Goal: Transaction & Acquisition: Purchase product/service

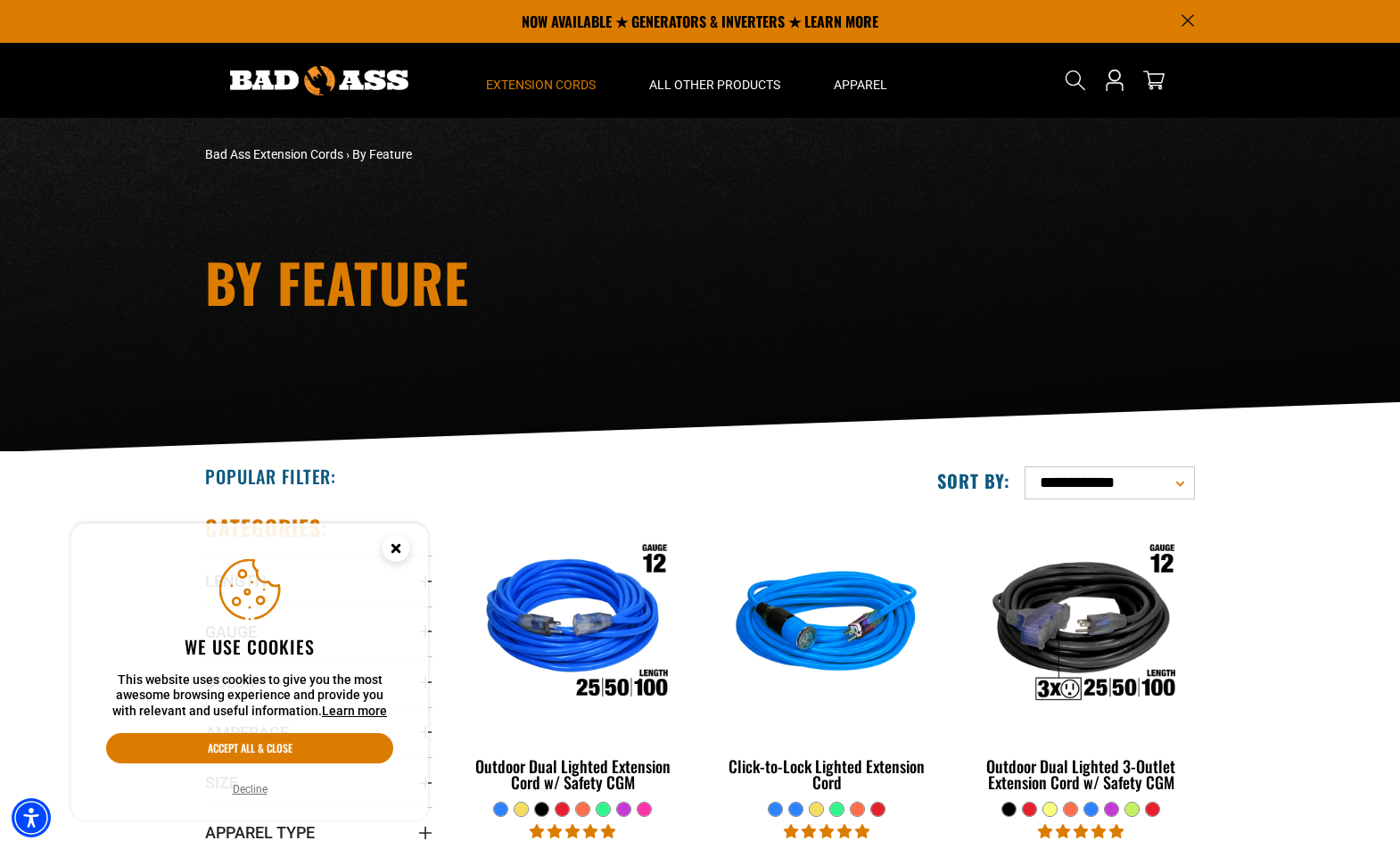
click at [390, 548] on circle "Cookie Consent" at bounding box center [396, 548] width 27 height 27
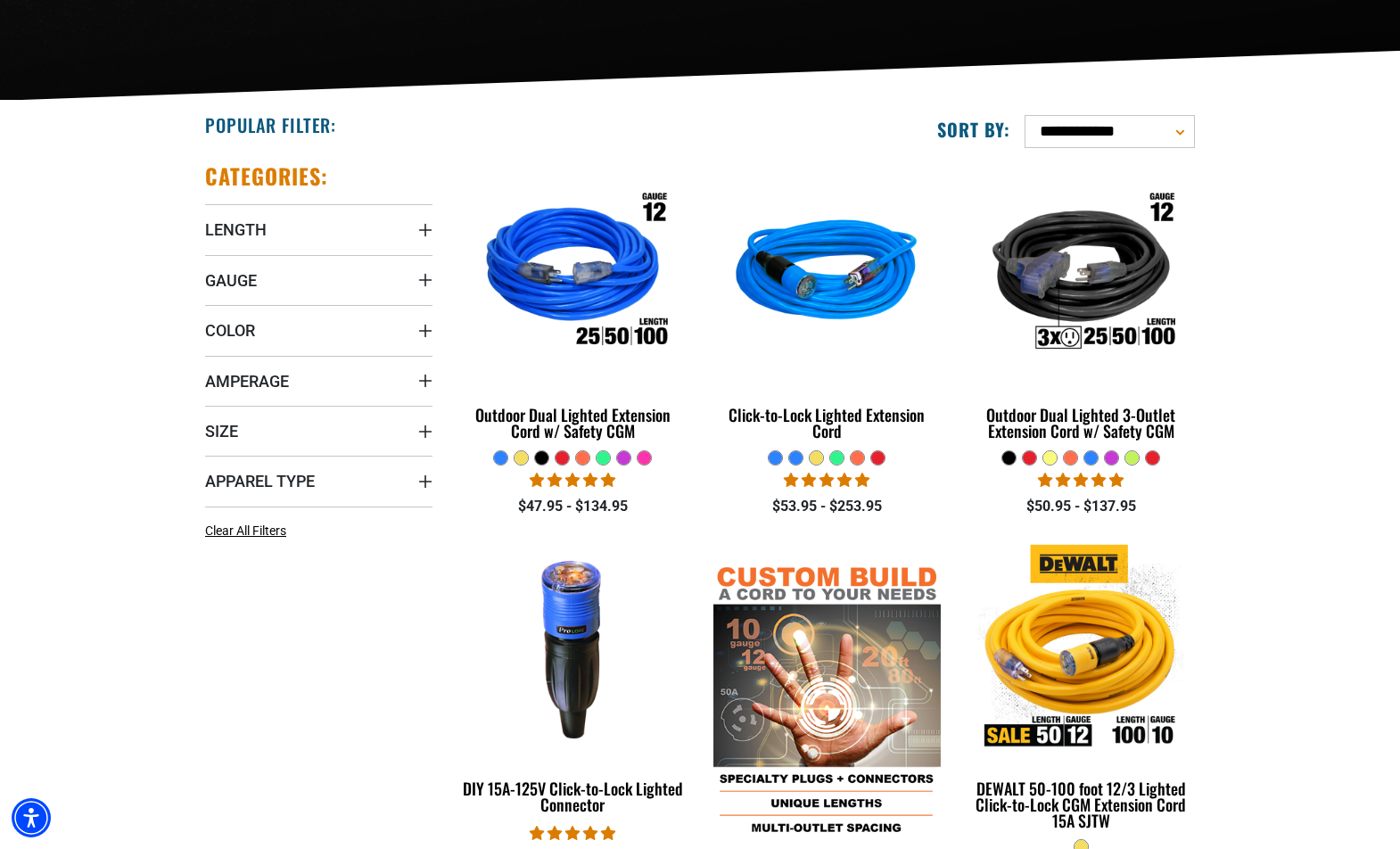
scroll to position [357, 0]
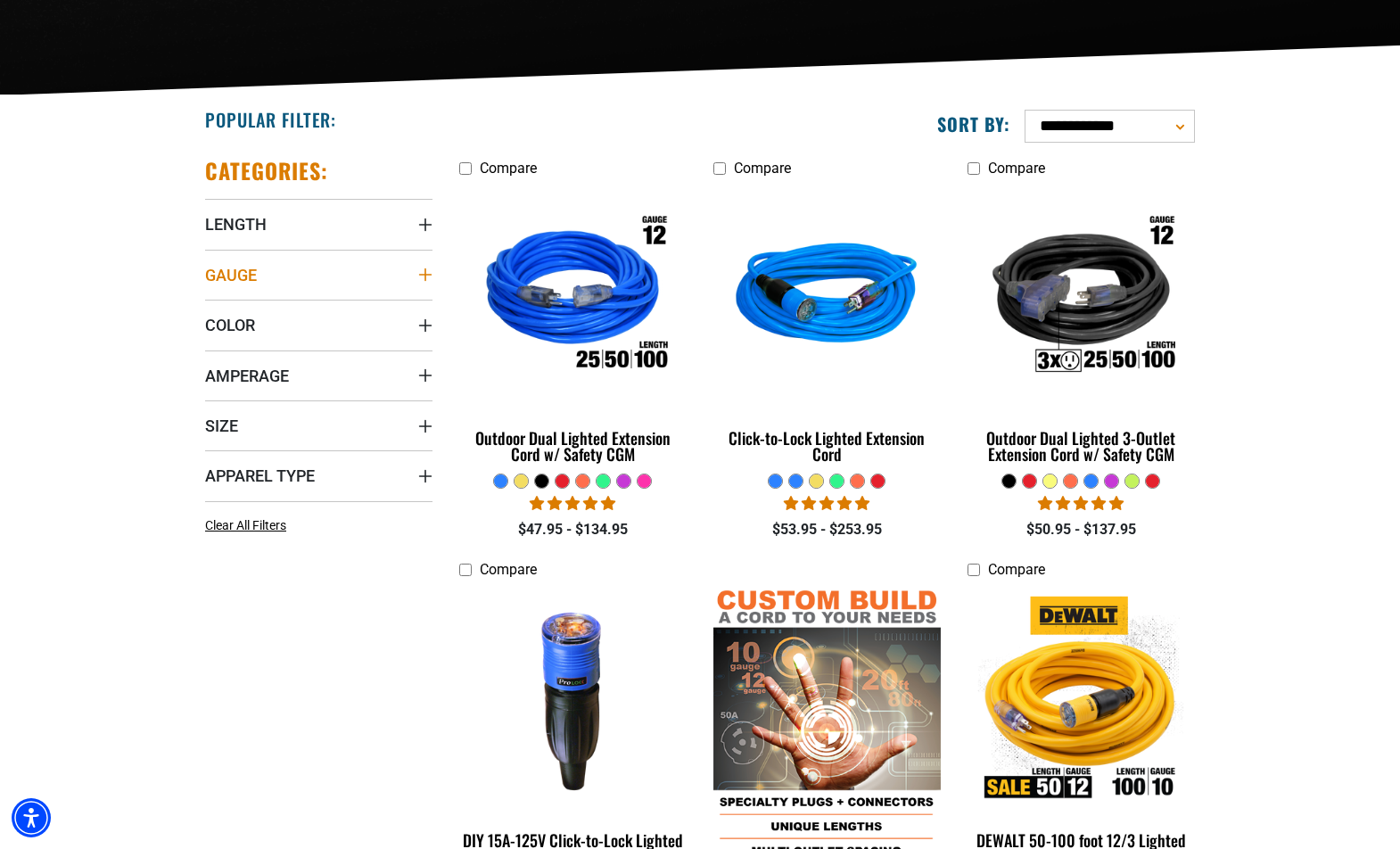
click at [300, 273] on summary "Gauge" at bounding box center [319, 274] width 228 height 50
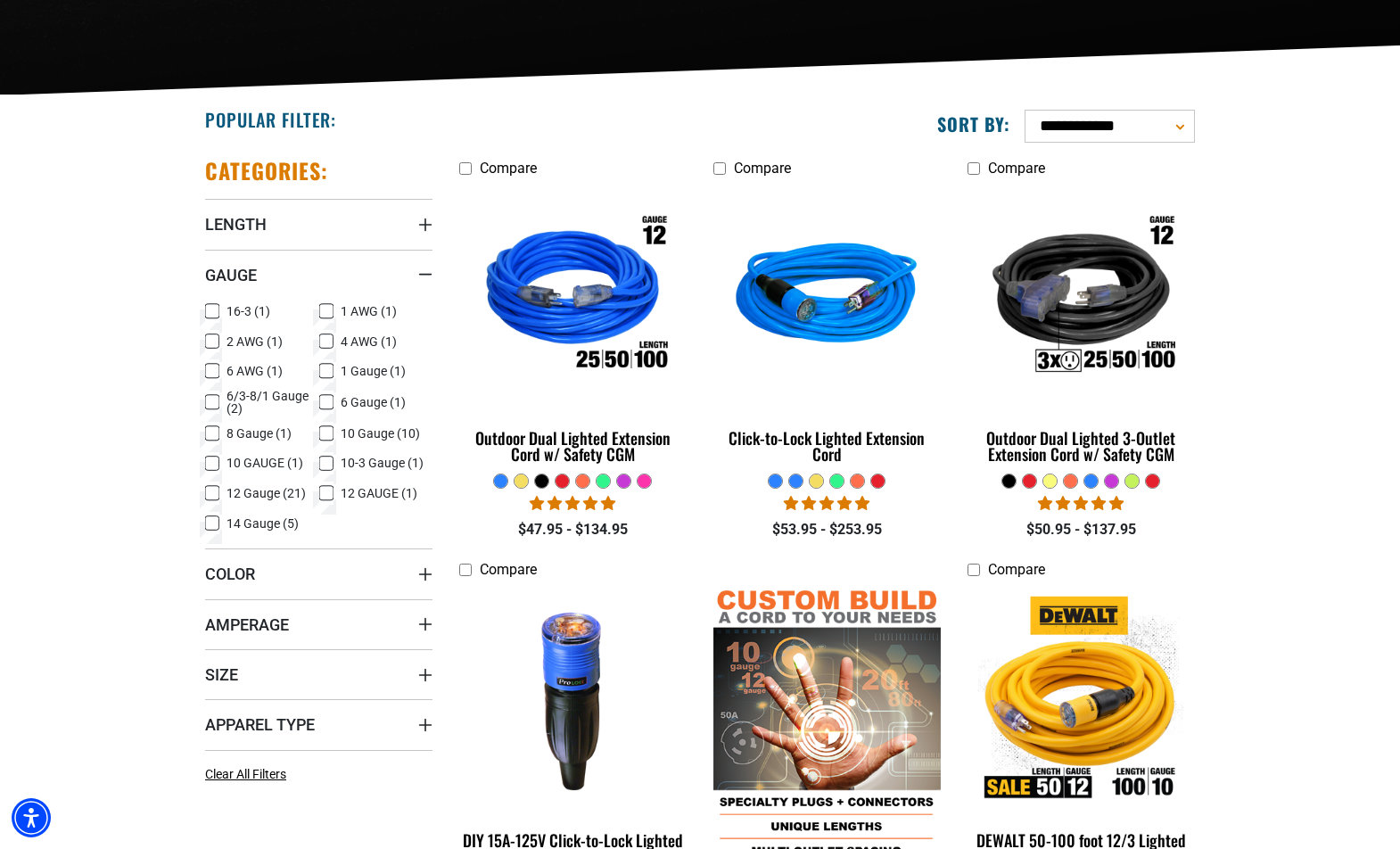
click at [215, 491] on icon at bounding box center [212, 492] width 14 height 23
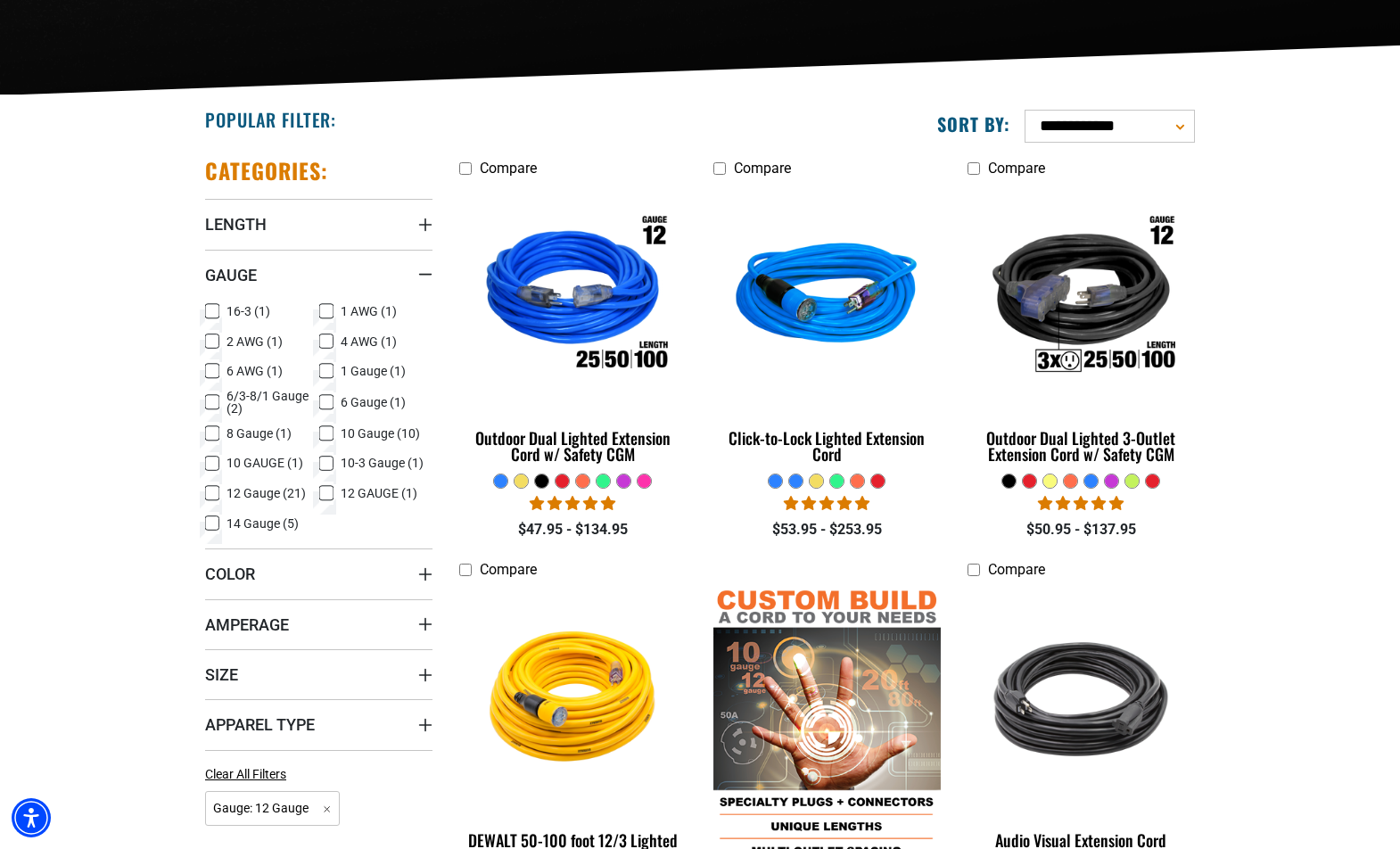
click at [327, 494] on icon at bounding box center [326, 492] width 14 height 23
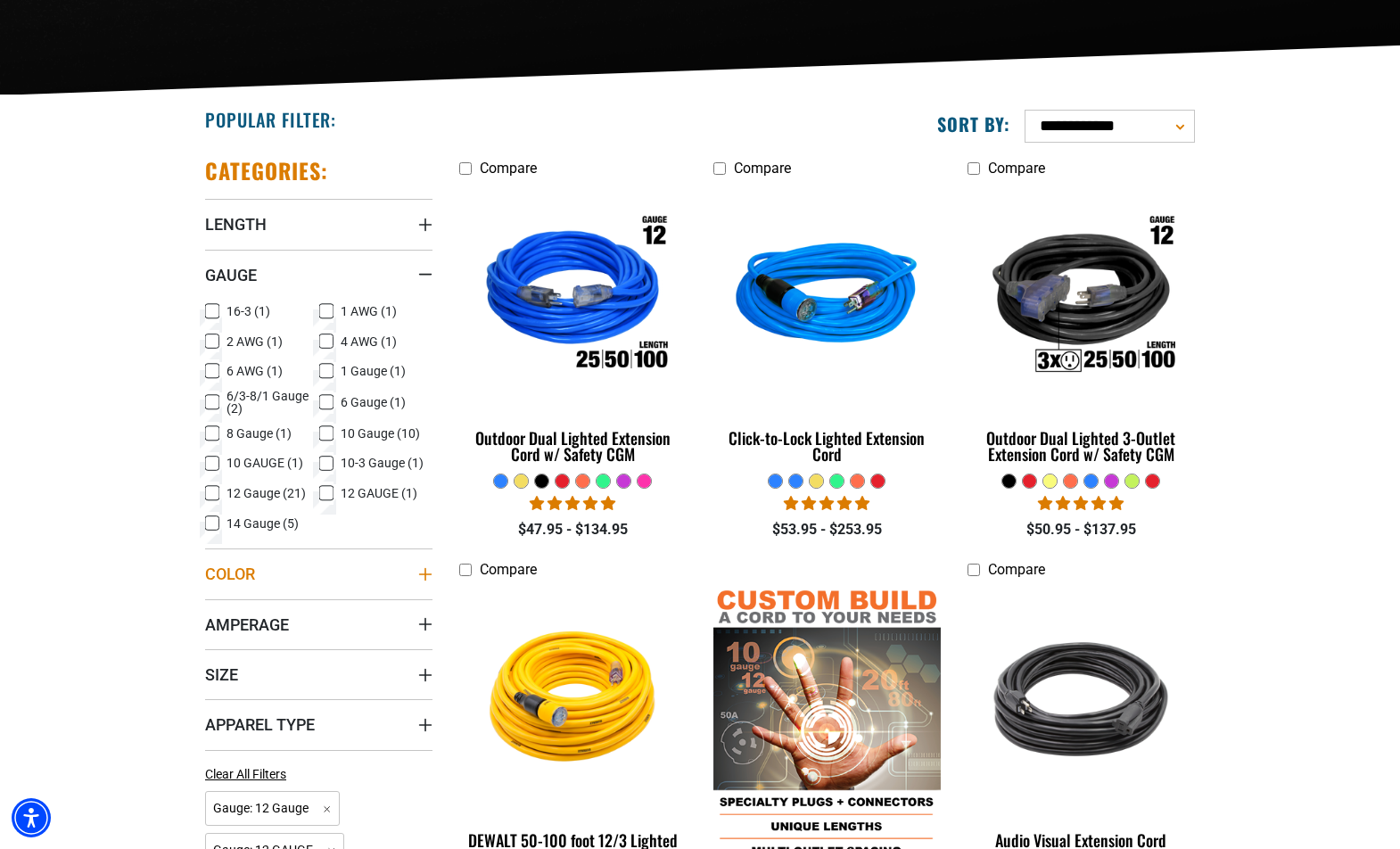
click at [244, 575] on span "Color" at bounding box center [230, 574] width 50 height 21
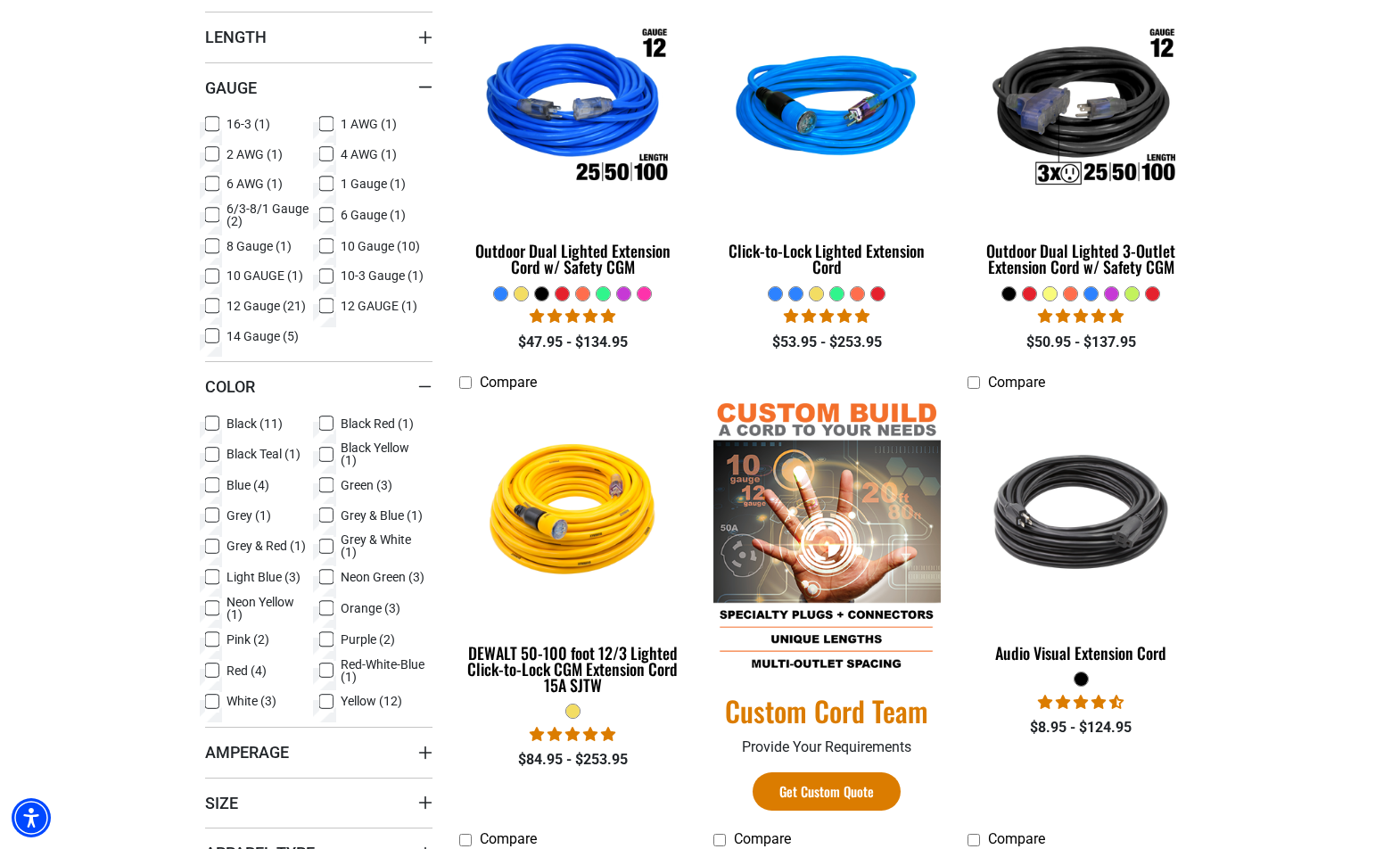
scroll to position [892, 0]
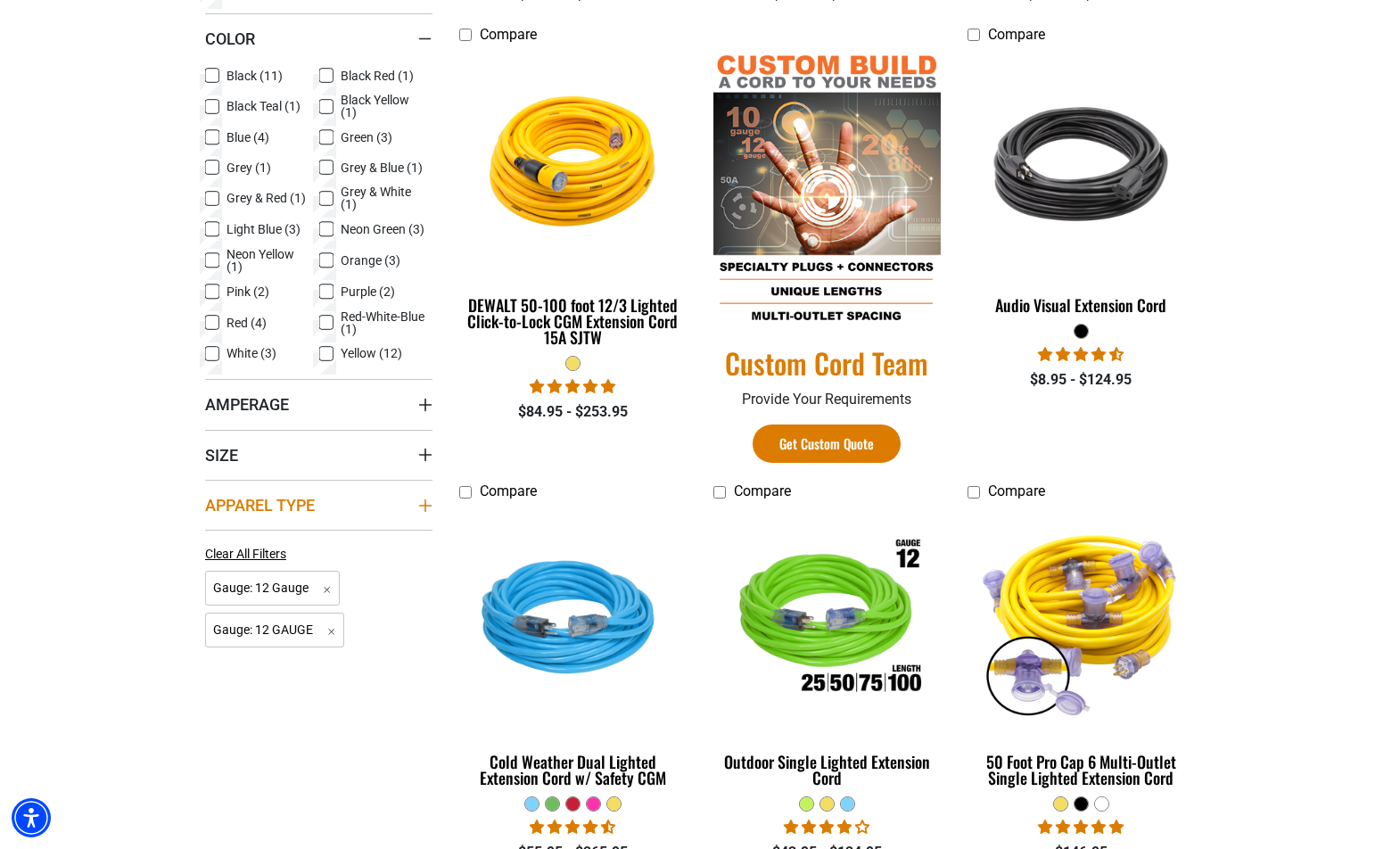
click at [220, 495] on span "Apparel Type" at bounding box center [260, 506] width 110 height 21
click at [222, 445] on span "Size" at bounding box center [221, 455] width 33 height 21
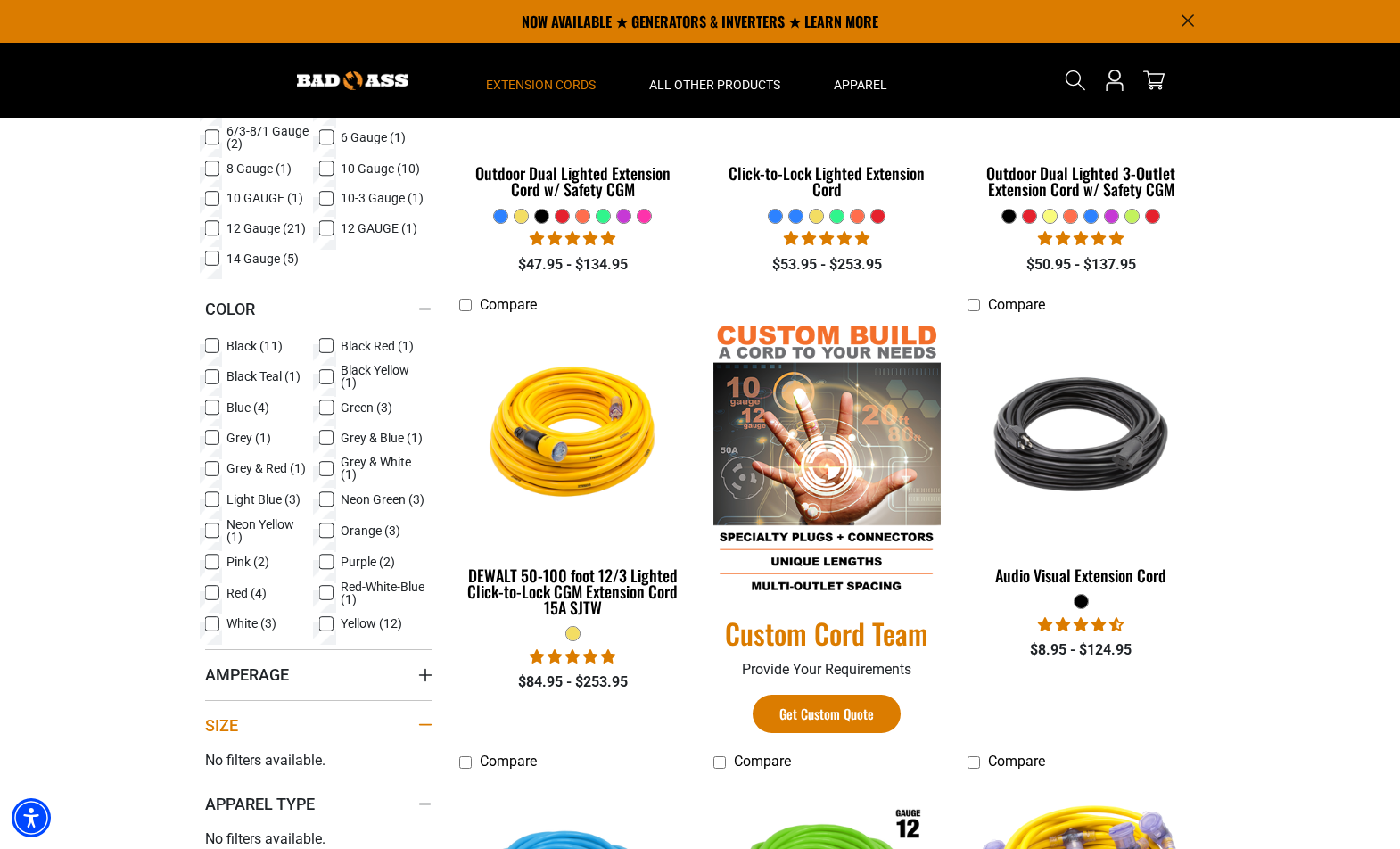
scroll to position [357, 0]
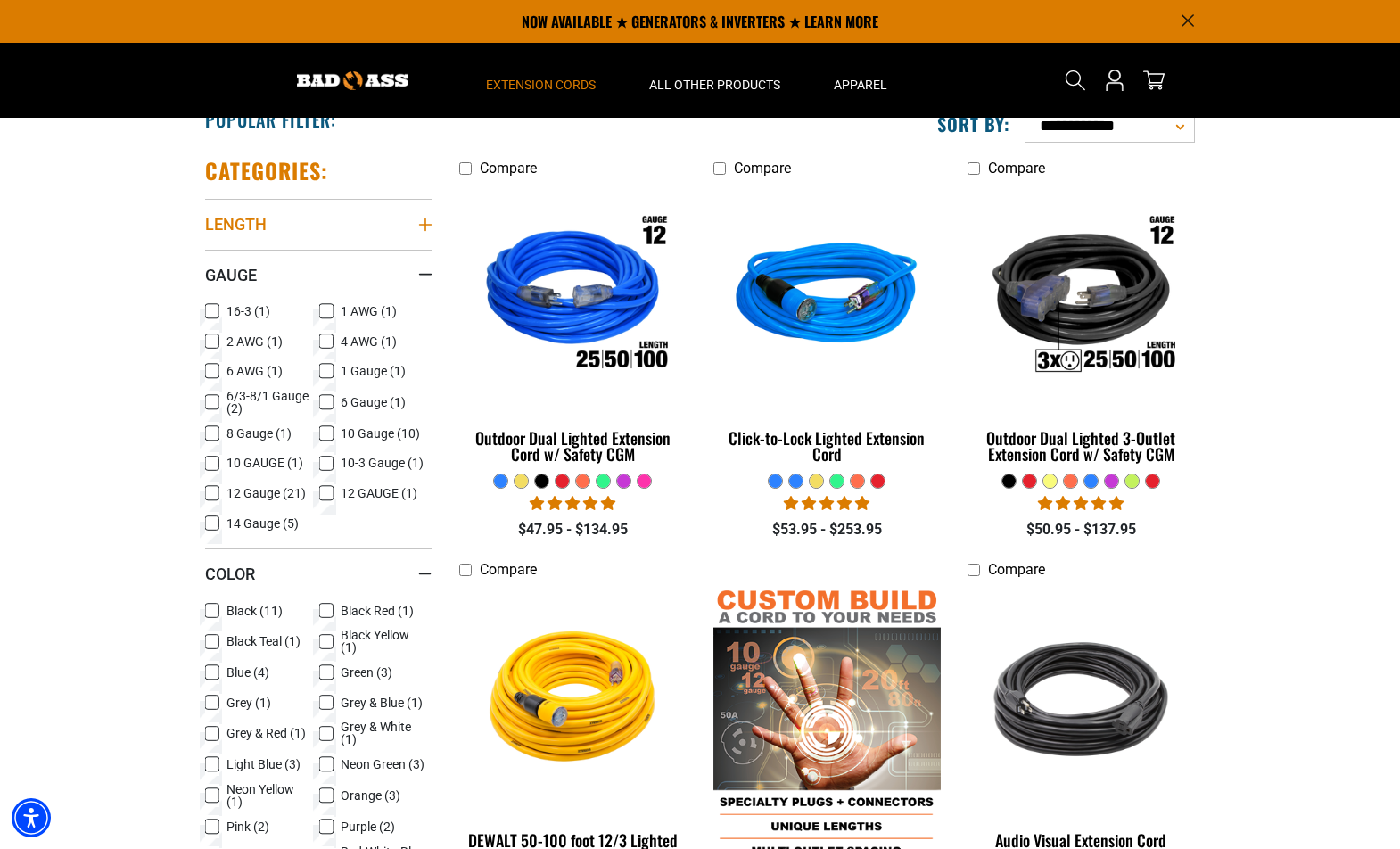
click at [268, 214] on summary "Length" at bounding box center [319, 224] width 228 height 50
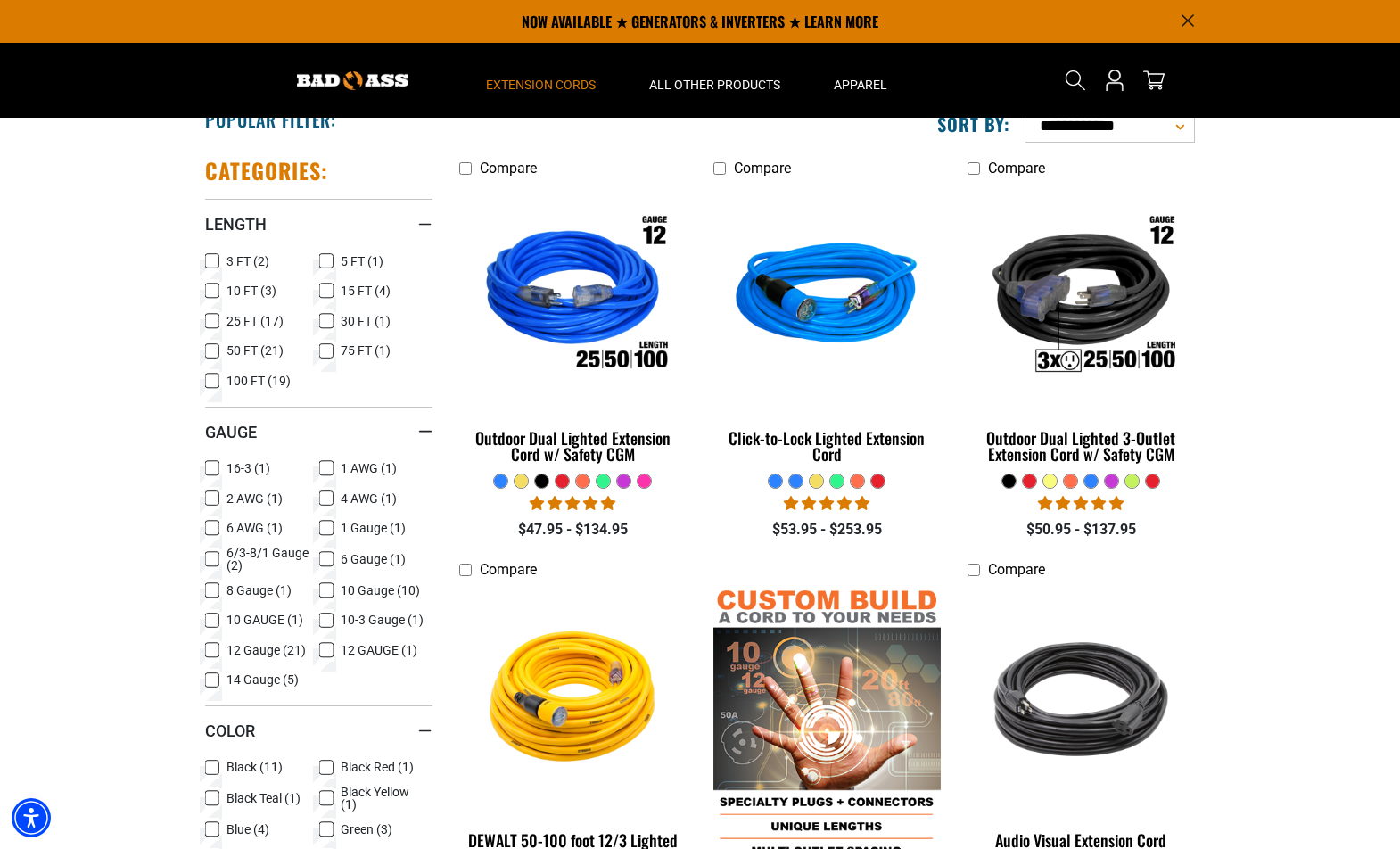
click at [322, 288] on icon at bounding box center [326, 290] width 14 height 23
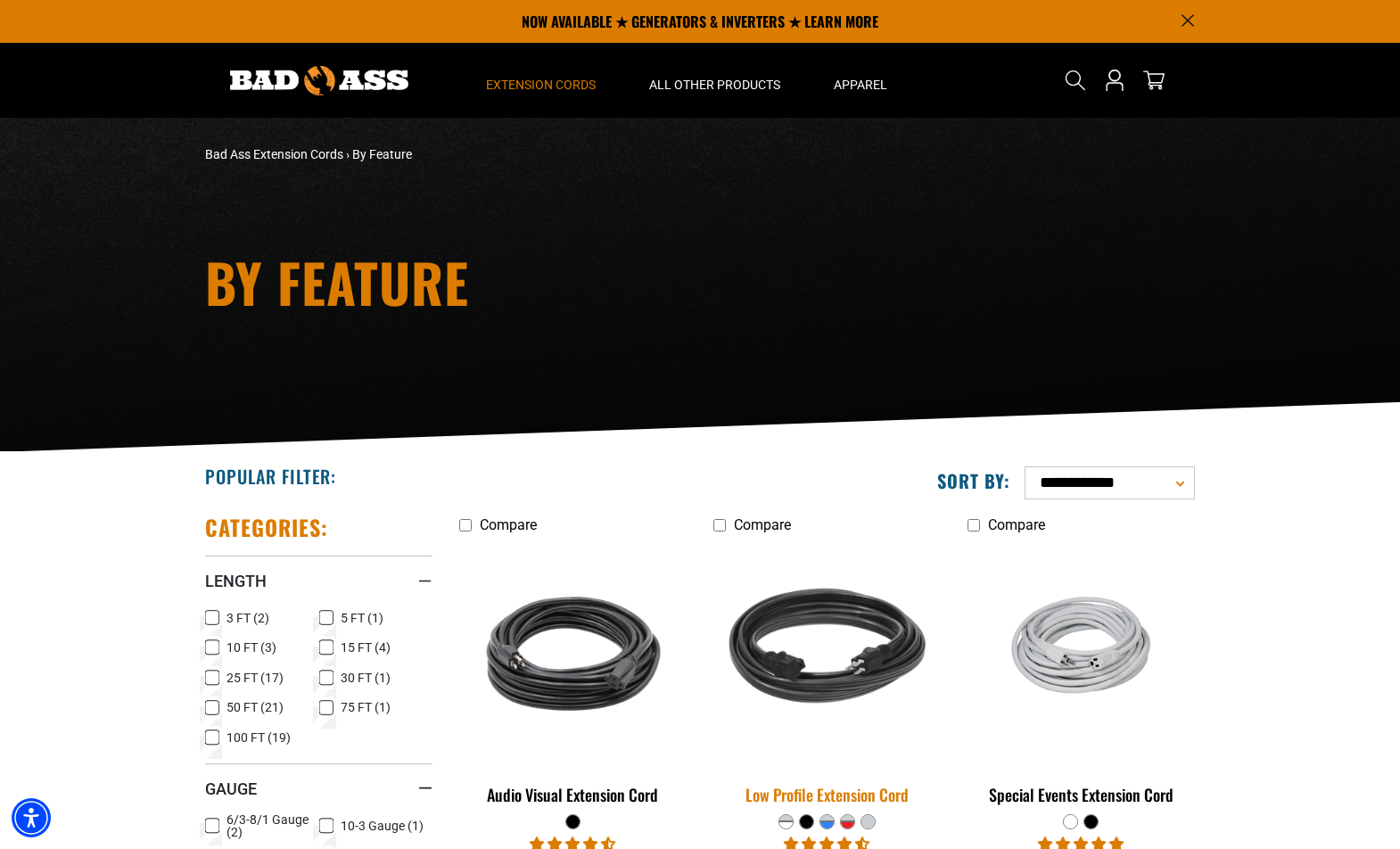
drag, startPoint x: 751, startPoint y: 565, endPoint x: 742, endPoint y: 545, distance: 21.9
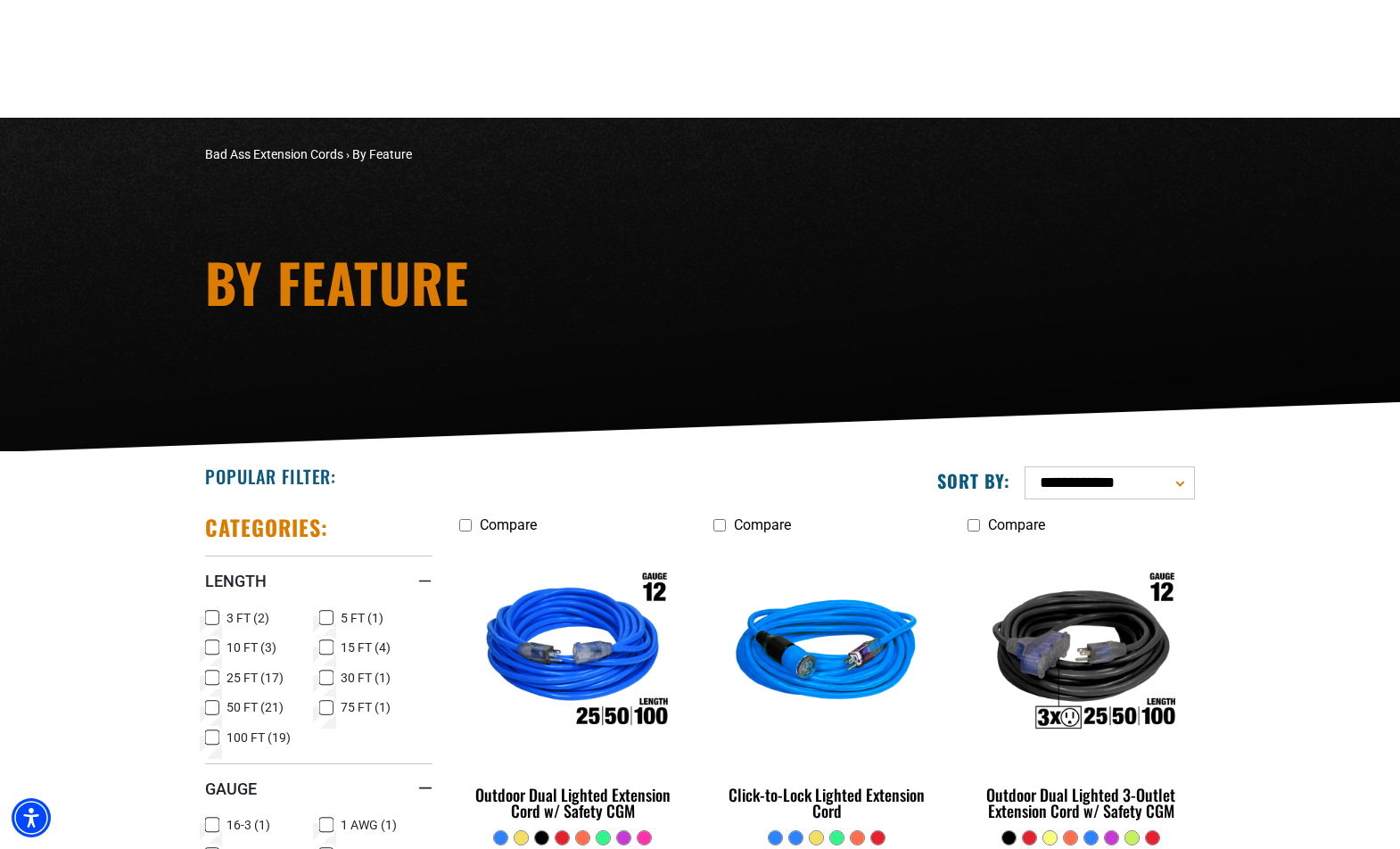
scroll to position [357, 0]
